Goal: Navigation & Orientation: Understand site structure

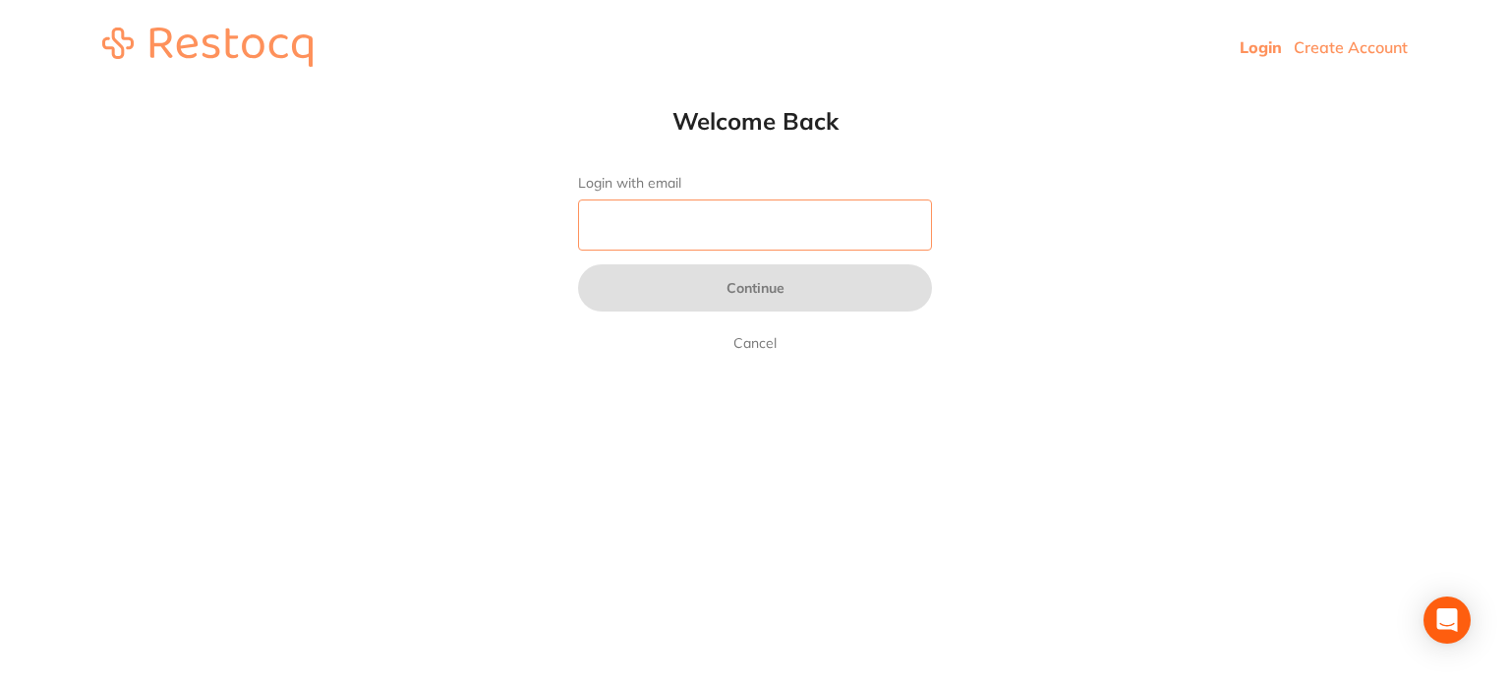
click at [717, 227] on input "Login with email" at bounding box center [755, 225] width 354 height 51
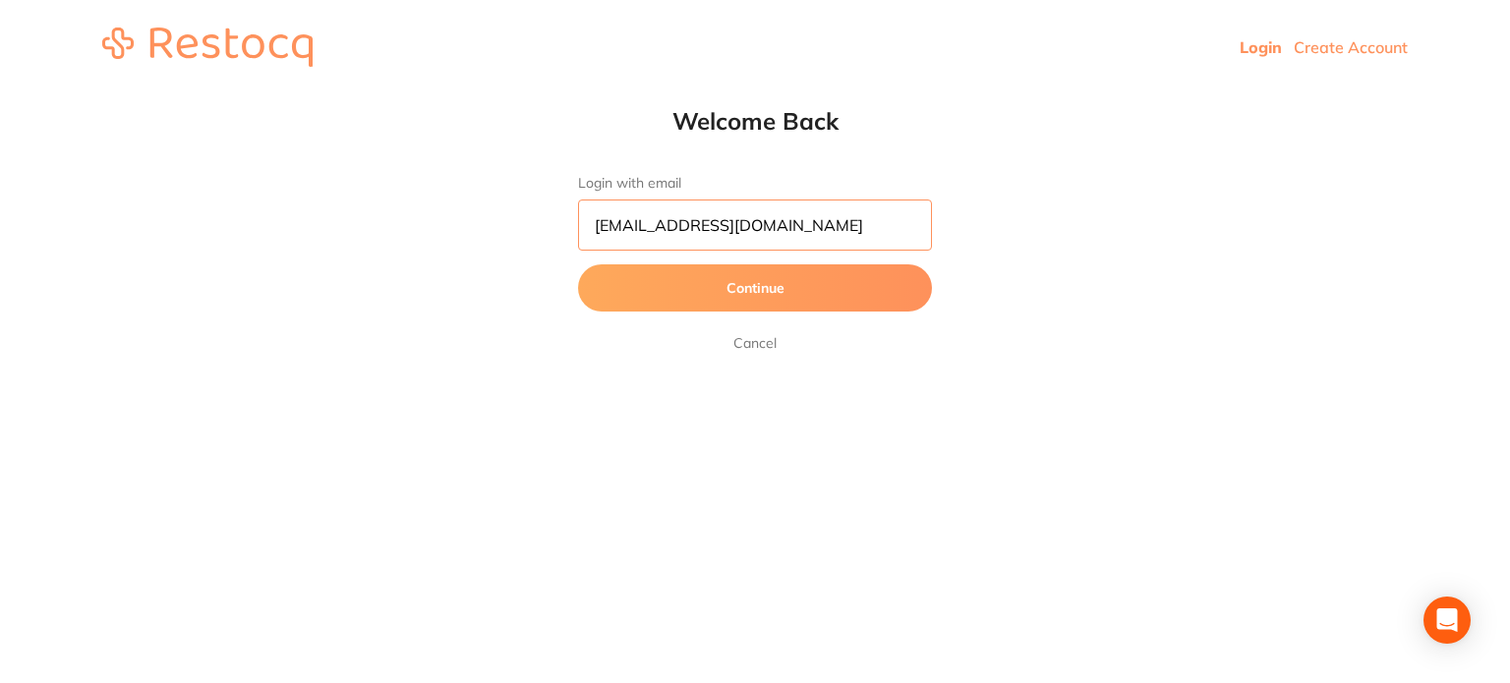
type input "[EMAIL_ADDRESS][DOMAIN_NAME]"
click at [578, 264] on button "Continue" at bounding box center [755, 287] width 354 height 47
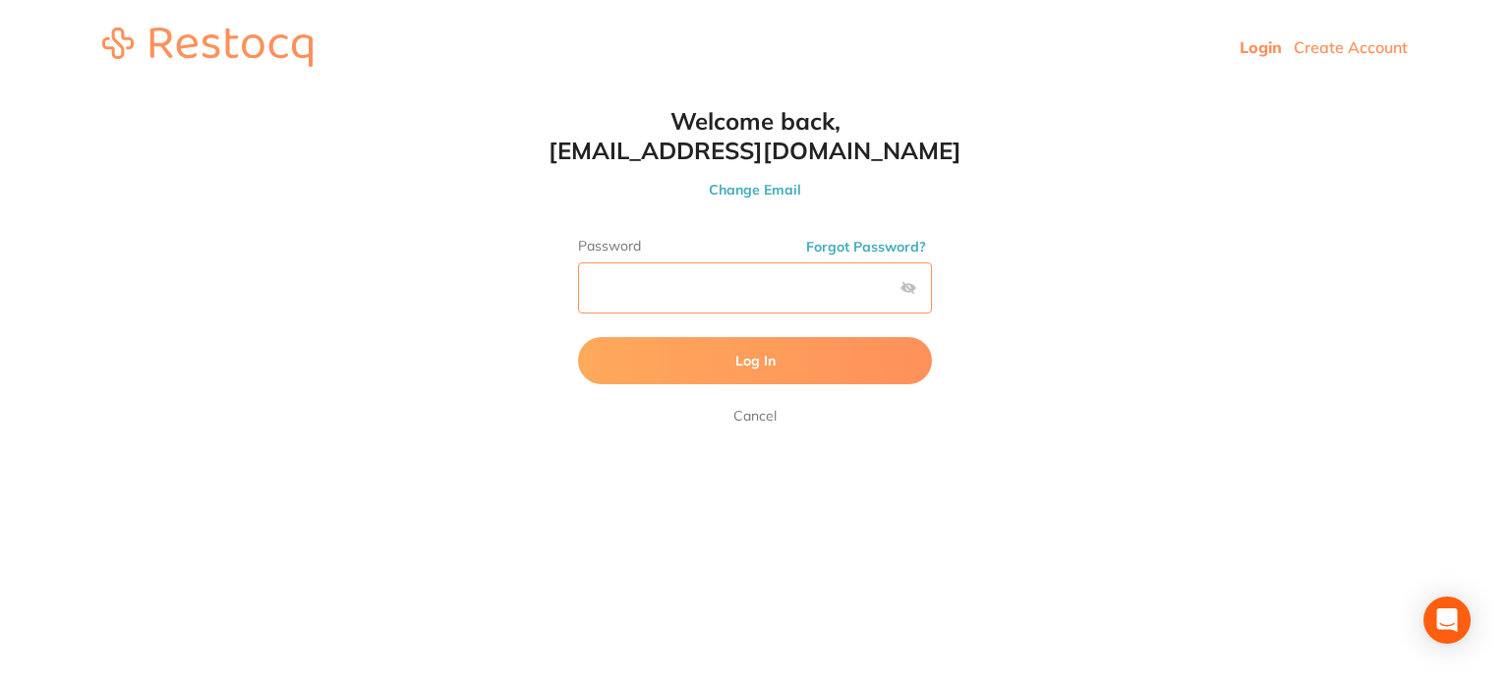
click at [578, 337] on button "Log In" at bounding box center [755, 360] width 354 height 47
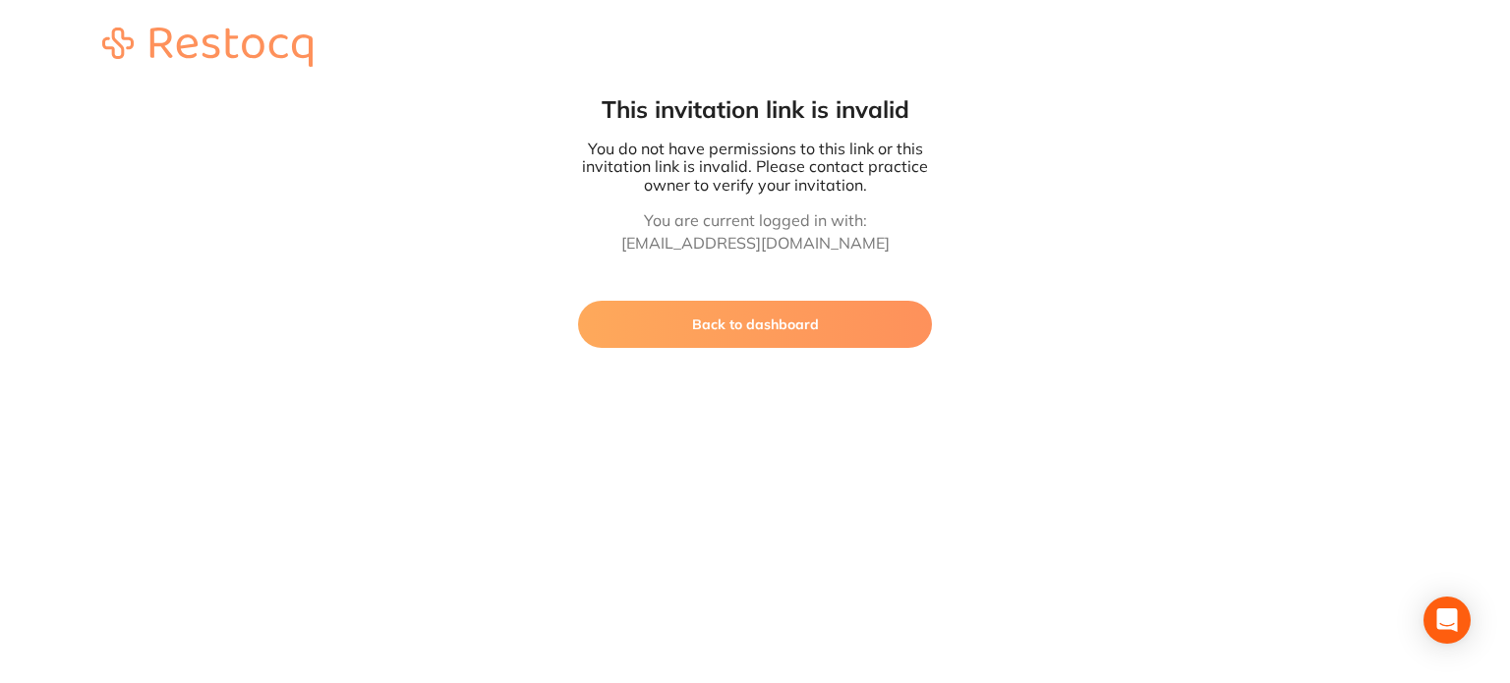
click at [769, 325] on button "Back to dashboard" at bounding box center [755, 324] width 354 height 47
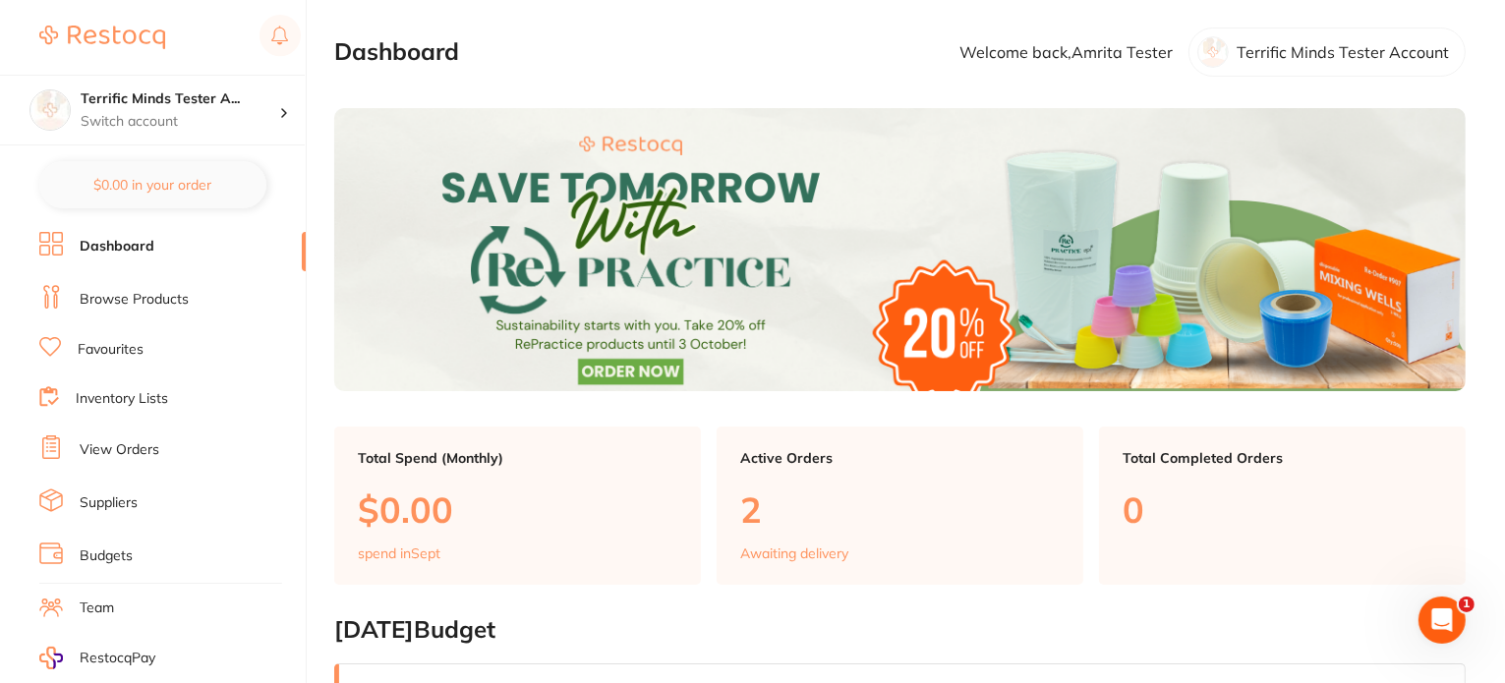
click at [149, 298] on link "Browse Products" at bounding box center [134, 300] width 109 height 20
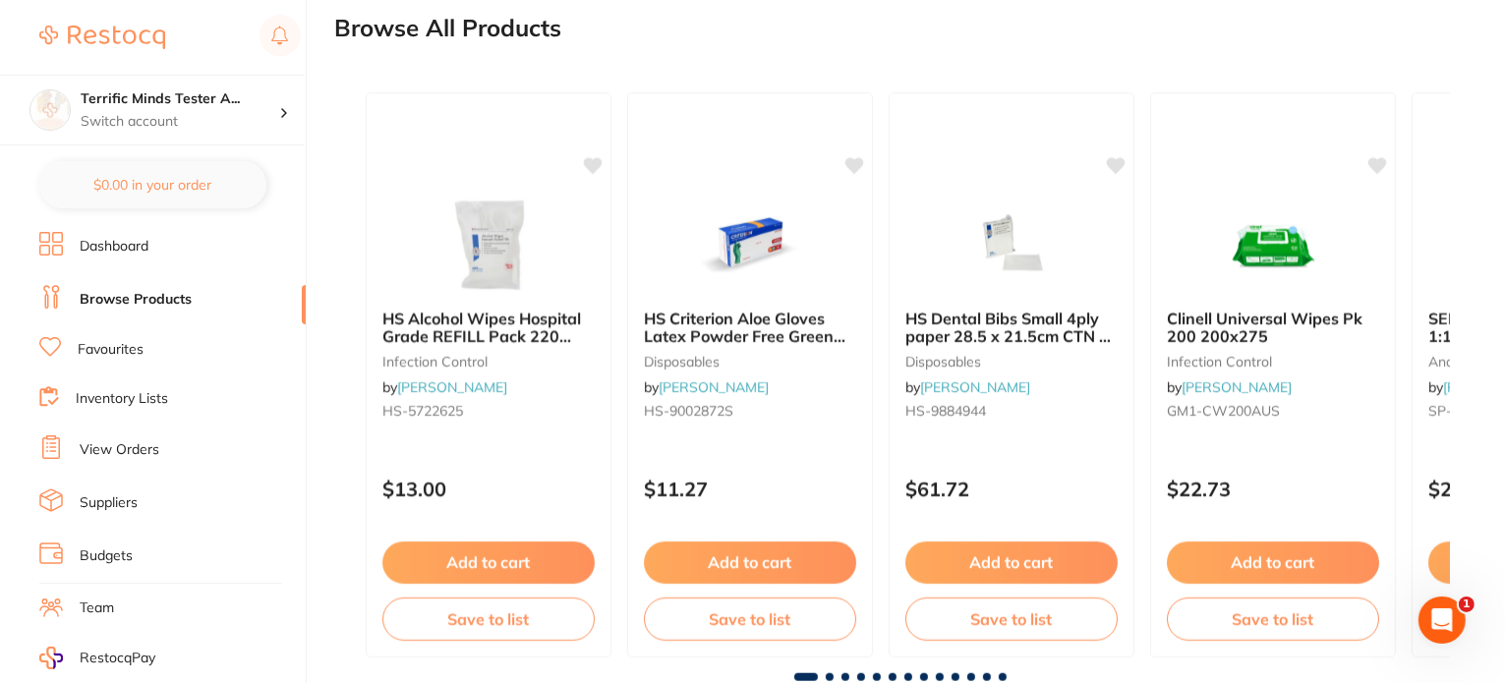
scroll to position [1400, 0]
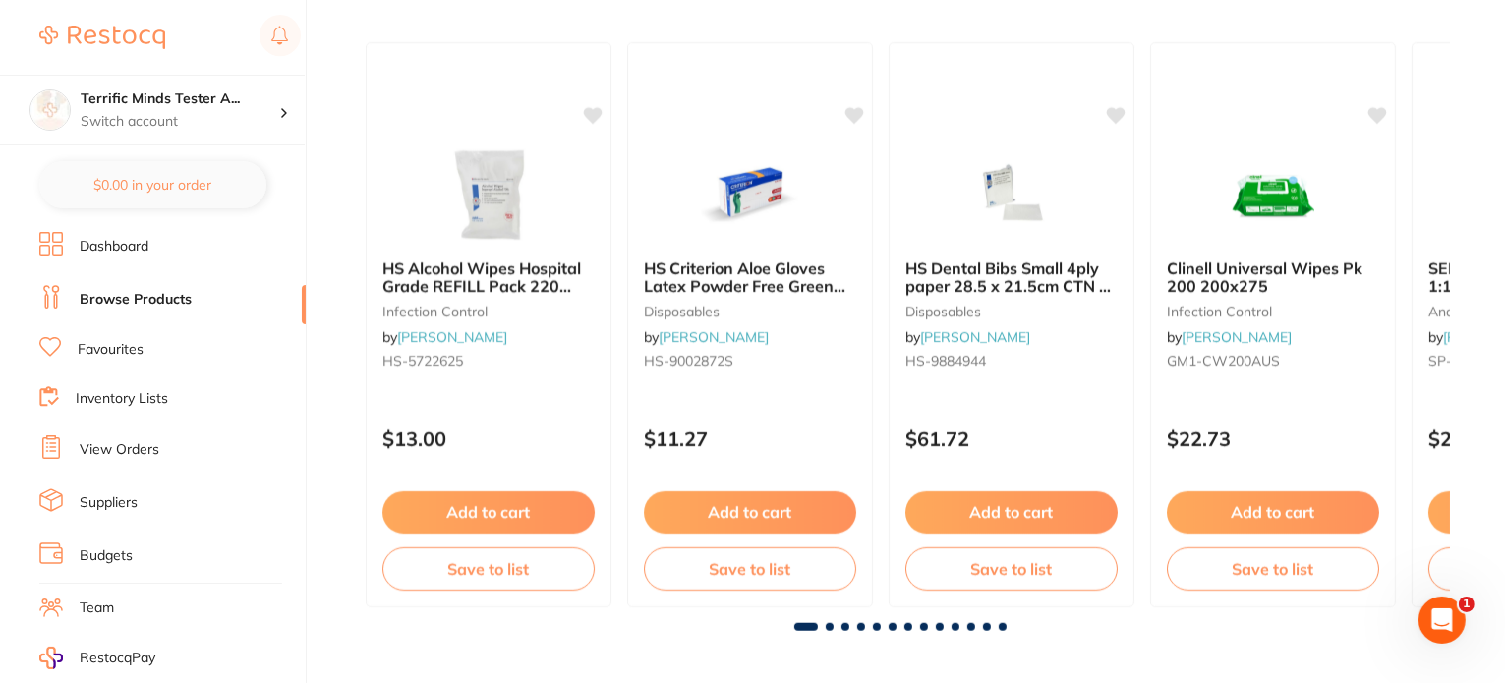
click at [128, 353] on link "Favourites" at bounding box center [111, 350] width 66 height 20
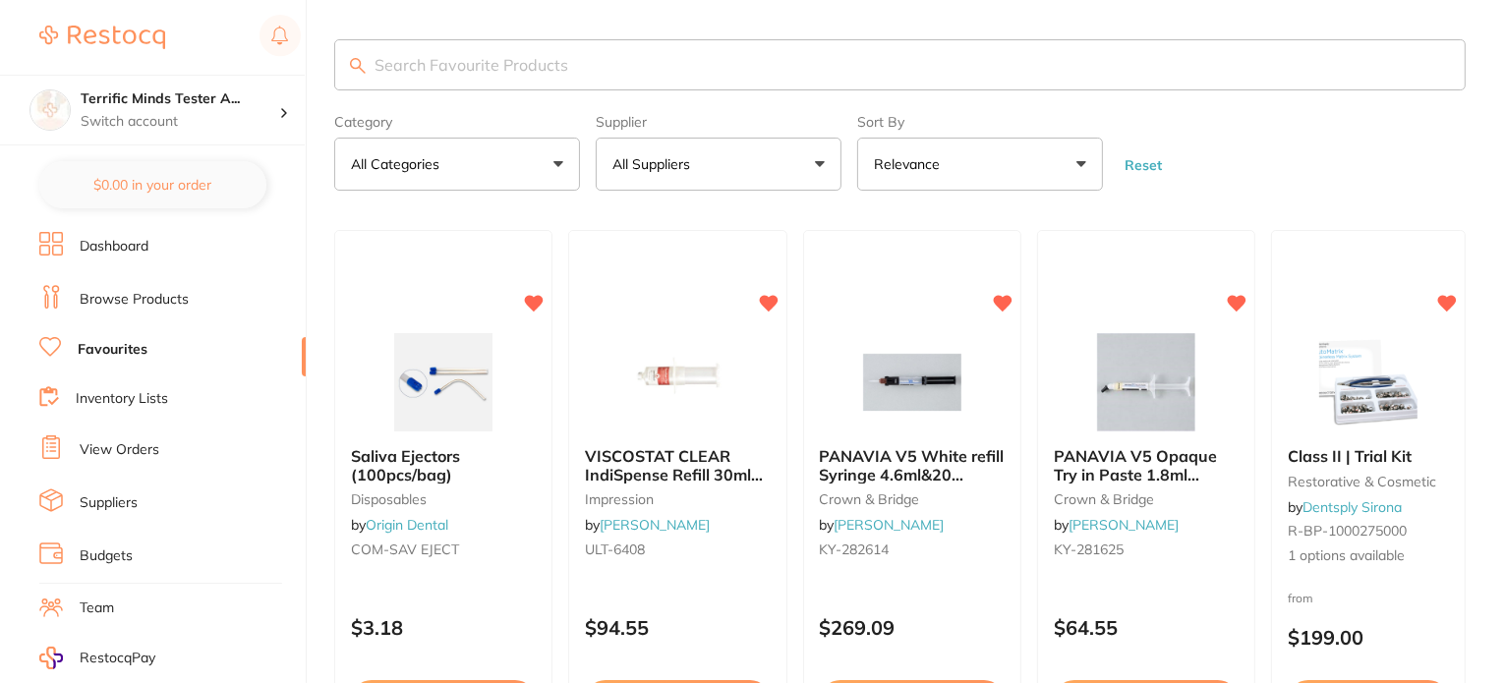
click at [127, 386] on li "Inventory Lists" at bounding box center [172, 399] width 266 height 27
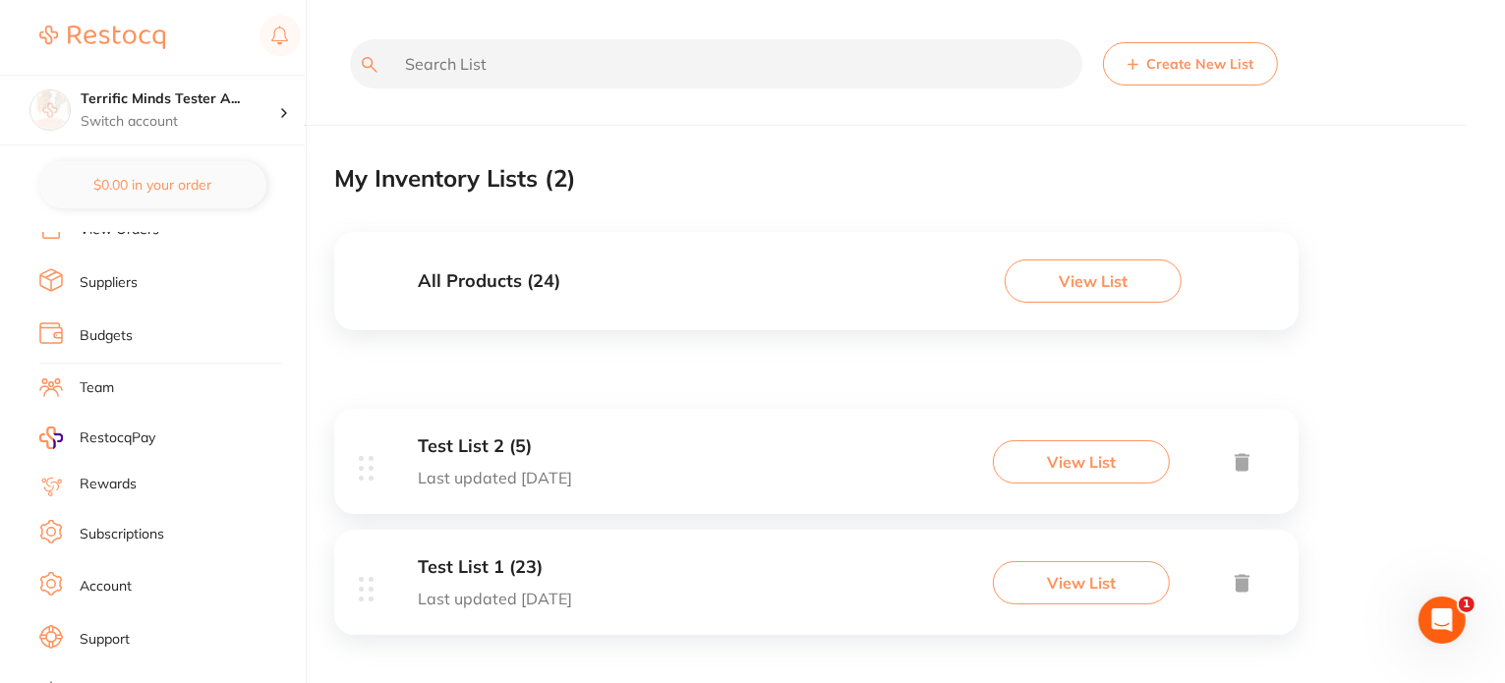
scroll to position [232, 0]
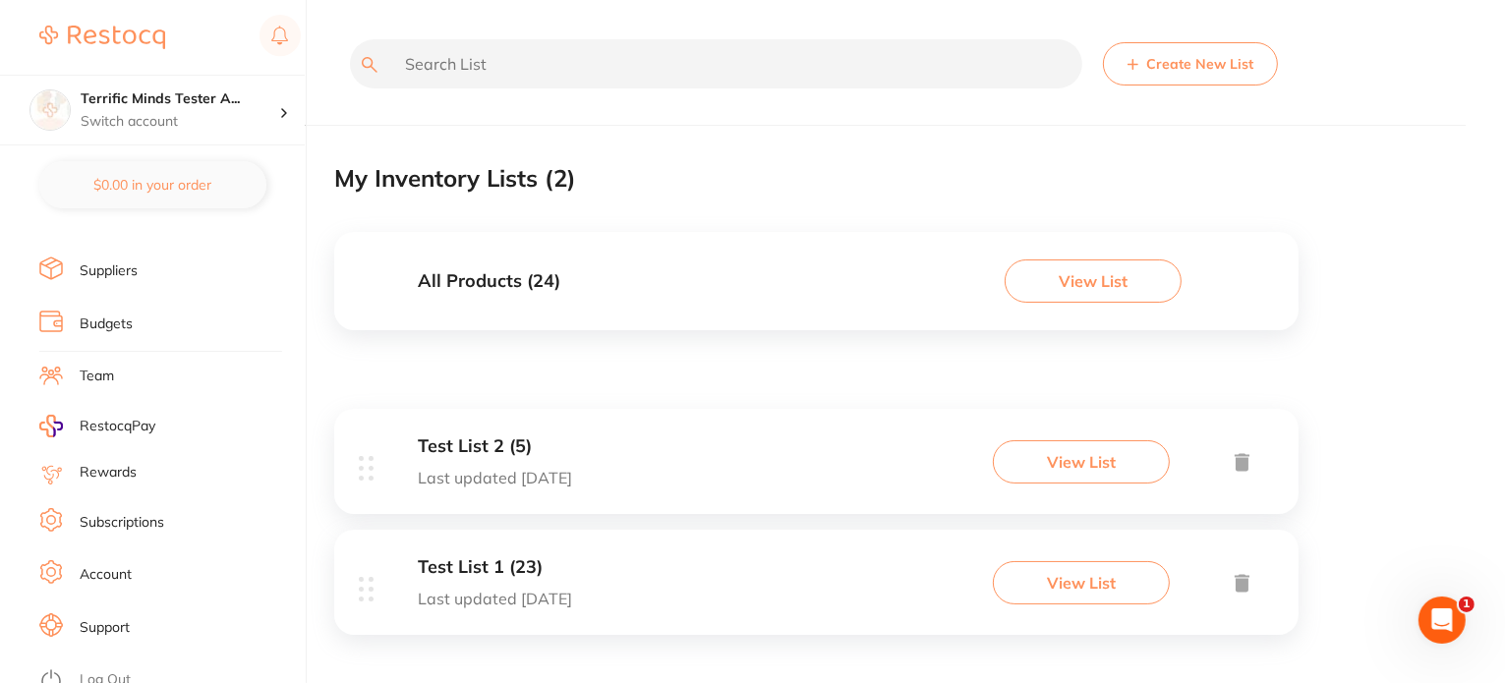
click at [114, 274] on li "Suppliers" at bounding box center [172, 271] width 266 height 29
